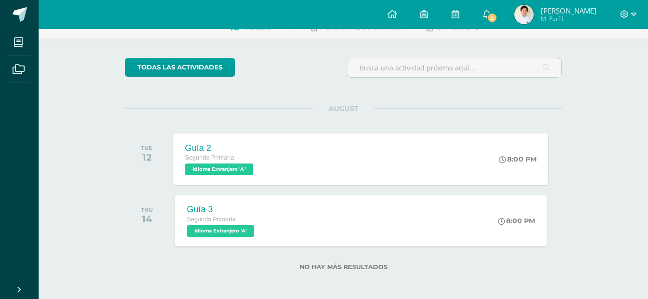
scroll to position [59, 0]
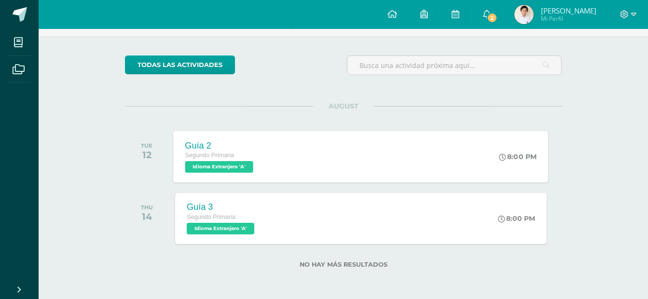
click at [348, 162] on div "Guía 2 Segundo Primaria Idioma Extranjero 'A' 8:00 PM Guía 2 Idioma Extranjero …" at bounding box center [361, 157] width 375 height 52
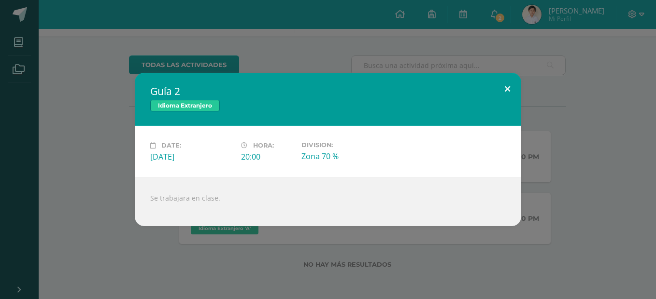
click at [506, 88] on button at bounding box center [507, 89] width 28 height 33
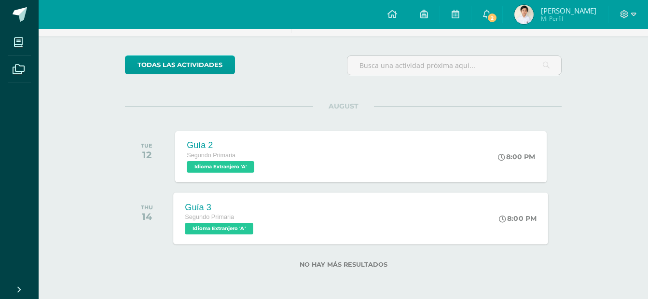
click at [252, 227] on div "Segundo Primaria Idioma Extranjero 'A'" at bounding box center [220, 223] width 70 height 22
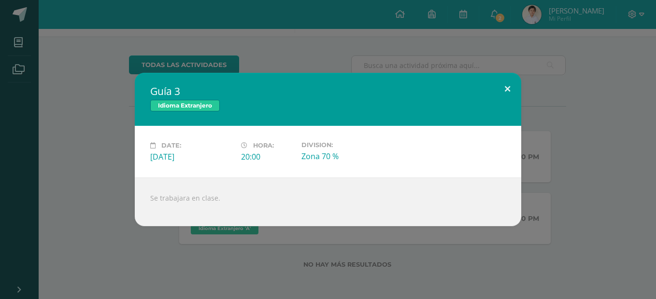
click at [505, 92] on button at bounding box center [507, 89] width 28 height 33
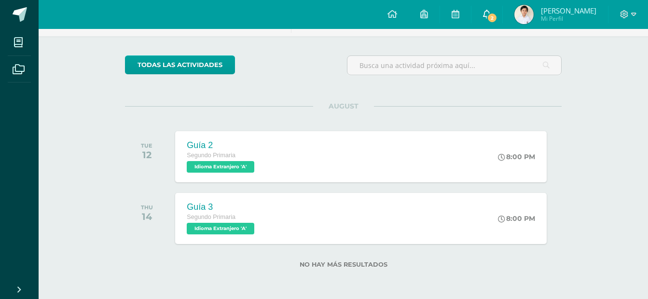
click at [493, 17] on link "2" at bounding box center [487, 14] width 31 height 29
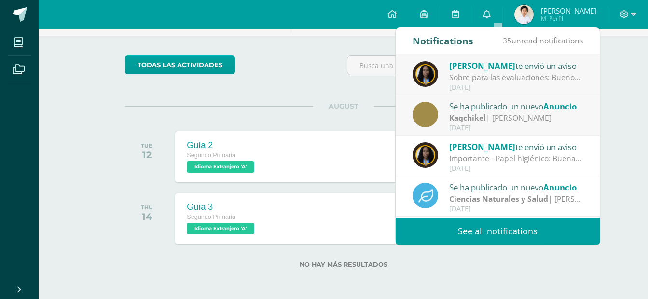
click at [493, 78] on div "Sobre para las evaluaciones: Buenos días padres de familia, [DEMOGRAPHIC_DATA] …" at bounding box center [516, 77] width 134 height 11
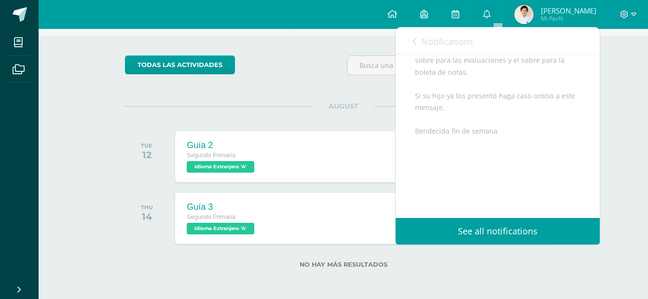
scroll to position [146, 0]
click at [446, 33] on link "Notifications" at bounding box center [443, 42] width 61 height 28
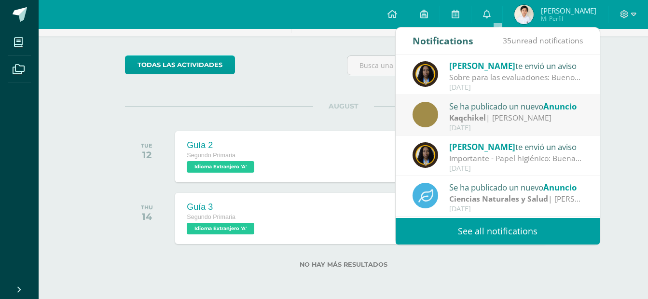
click at [459, 110] on div "Se ha publicado un nuevo Anuncio" at bounding box center [516, 106] width 134 height 13
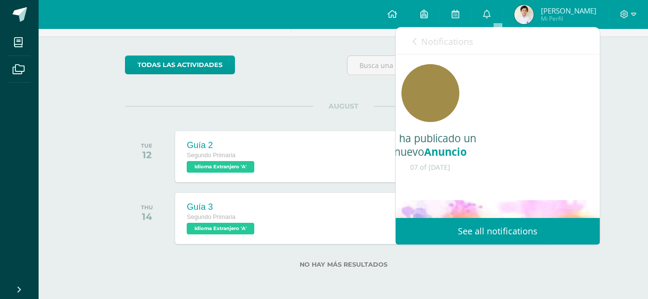
scroll to position [0, 0]
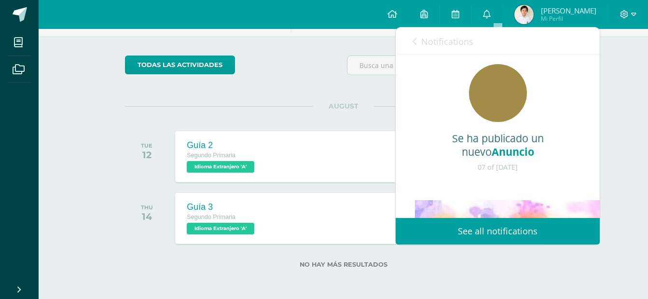
click at [420, 44] on link "Notifications" at bounding box center [443, 42] width 61 height 28
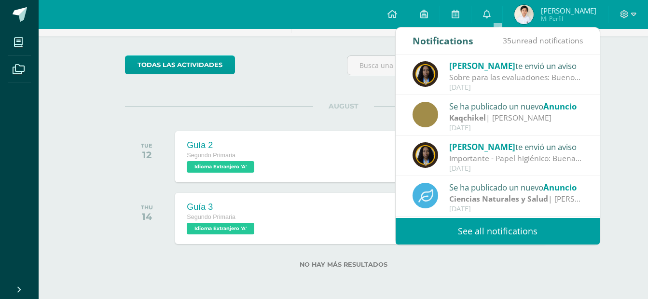
click at [480, 151] on div "[PERSON_NAME] te envió un aviso" at bounding box center [516, 146] width 134 height 13
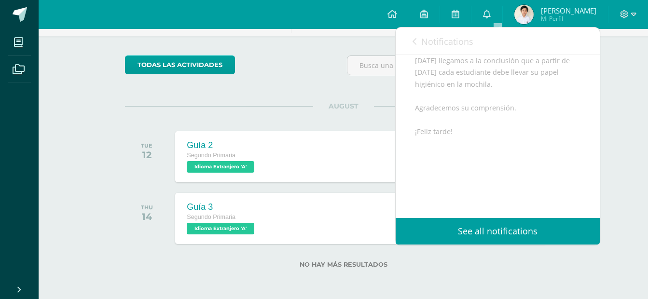
scroll to position [193, 0]
click at [423, 42] on span "Notifications" at bounding box center [447, 42] width 52 height 12
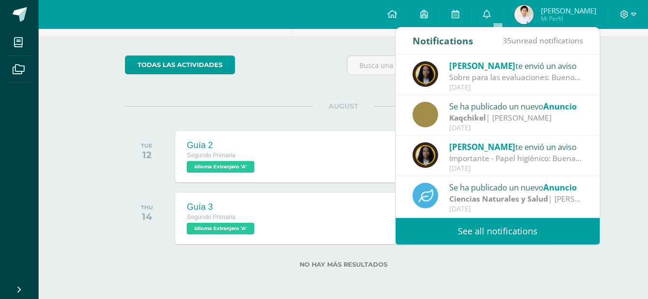
click at [475, 116] on strong "Kaqchikel" at bounding box center [467, 117] width 37 height 11
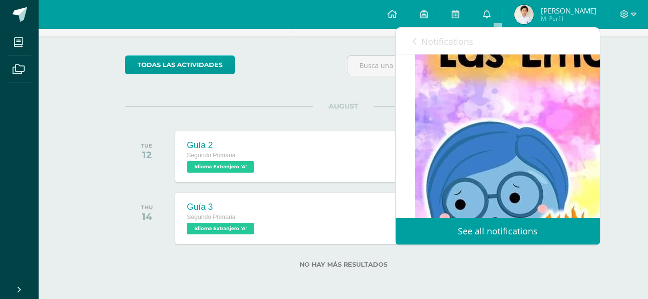
scroll to position [81, 0]
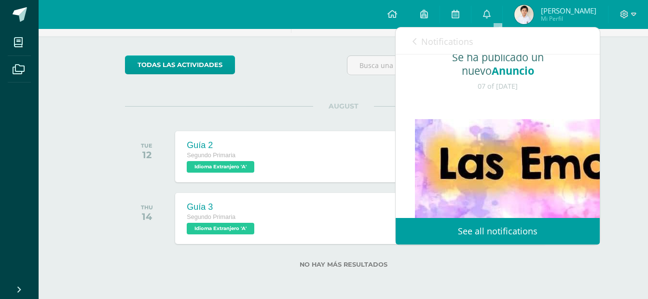
click at [435, 36] on span "Notifications" at bounding box center [447, 42] width 52 height 12
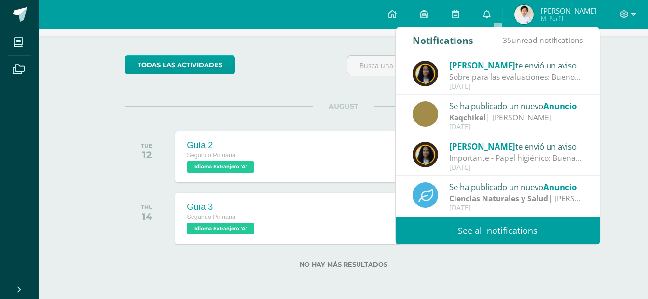
scroll to position [0, 0]
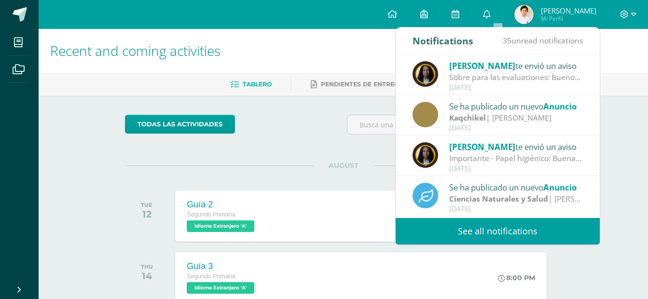
click at [472, 84] on div "[DATE]" at bounding box center [516, 88] width 134 height 8
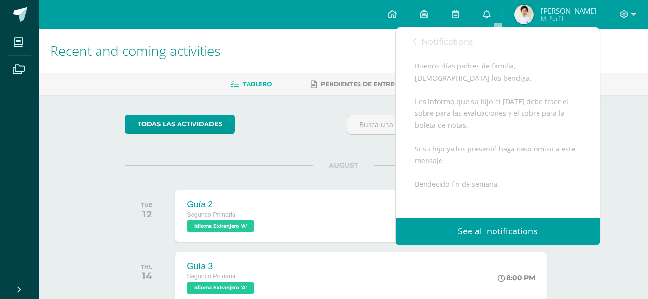
click at [438, 42] on span "Notifications" at bounding box center [447, 42] width 52 height 12
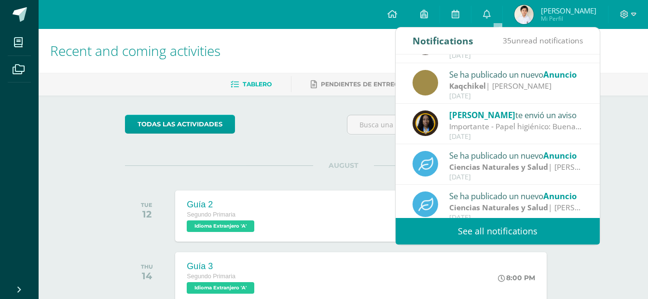
scroll to position [97, 0]
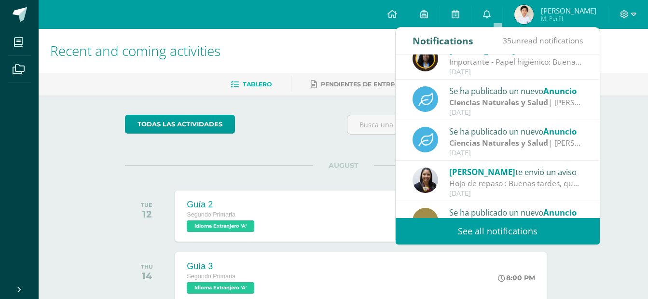
click at [484, 106] on strong "Ciencias Naturales y Salud" at bounding box center [498, 102] width 99 height 11
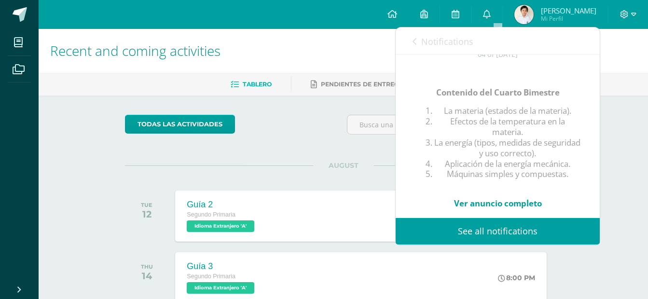
scroll to position [145, 0]
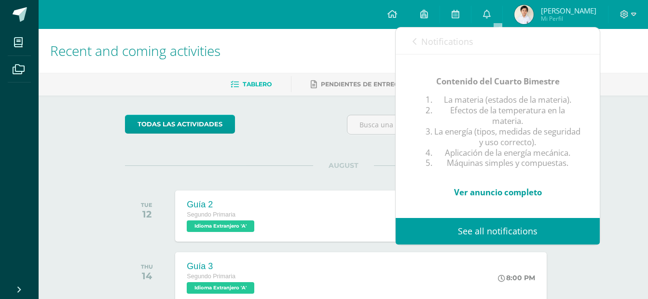
click at [428, 39] on span "Notifications" at bounding box center [447, 42] width 52 height 12
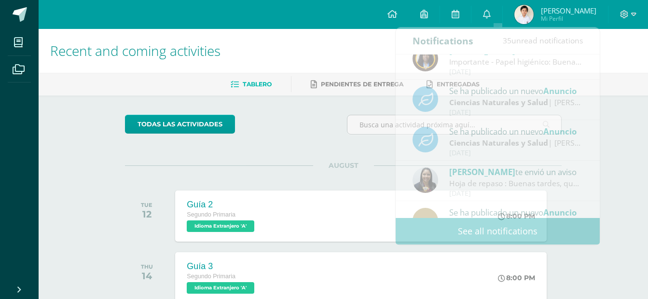
click at [312, 119] on div "todas las Actividades" at bounding box center [343, 129] width 445 height 28
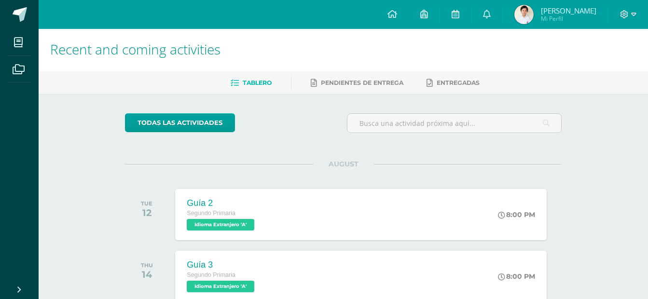
scroll to position [0, 0]
